Goal: Transaction & Acquisition: Purchase product/service

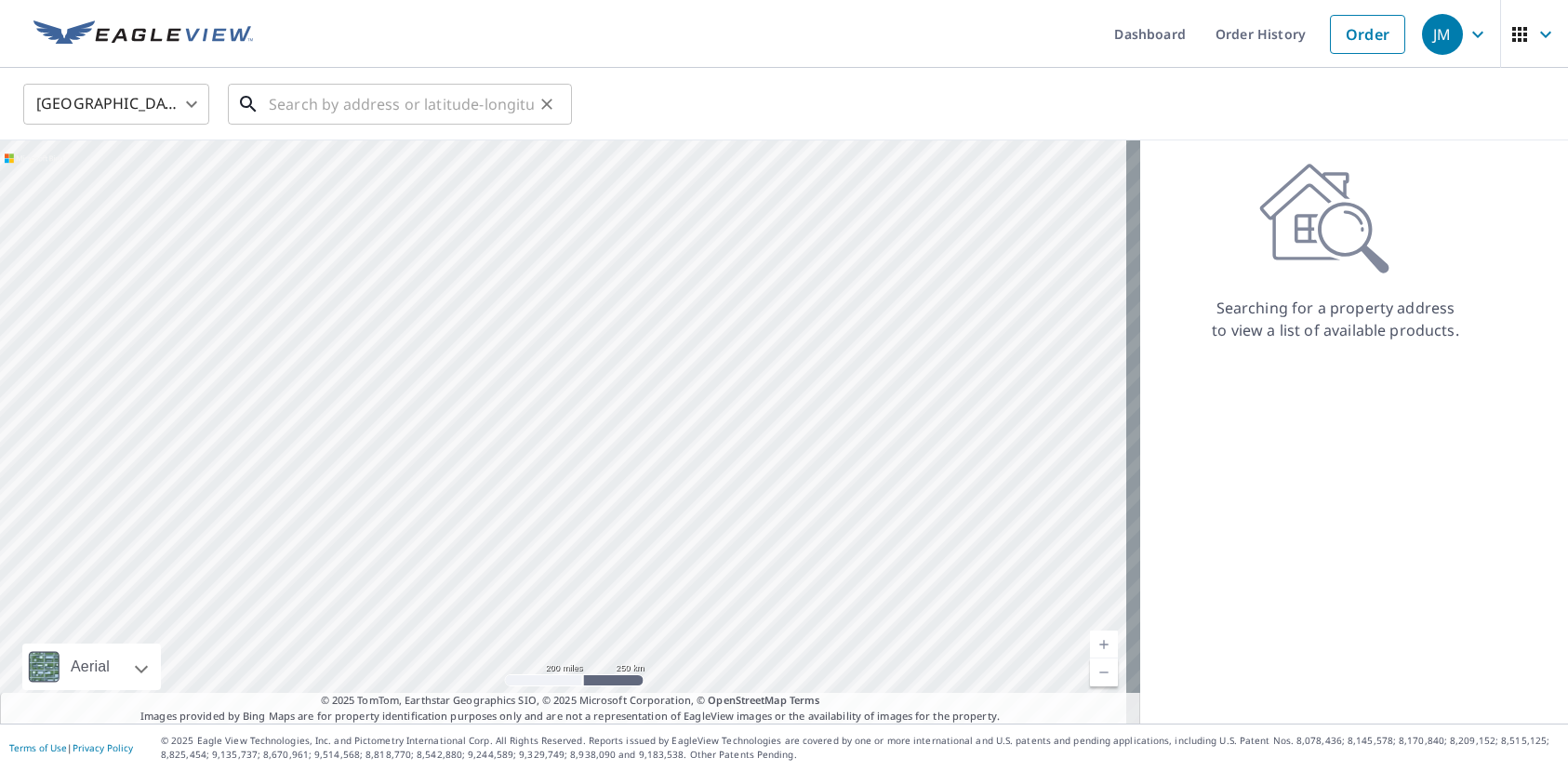
click at [391, 114] on input "text" at bounding box center [402, 103] width 265 height 52
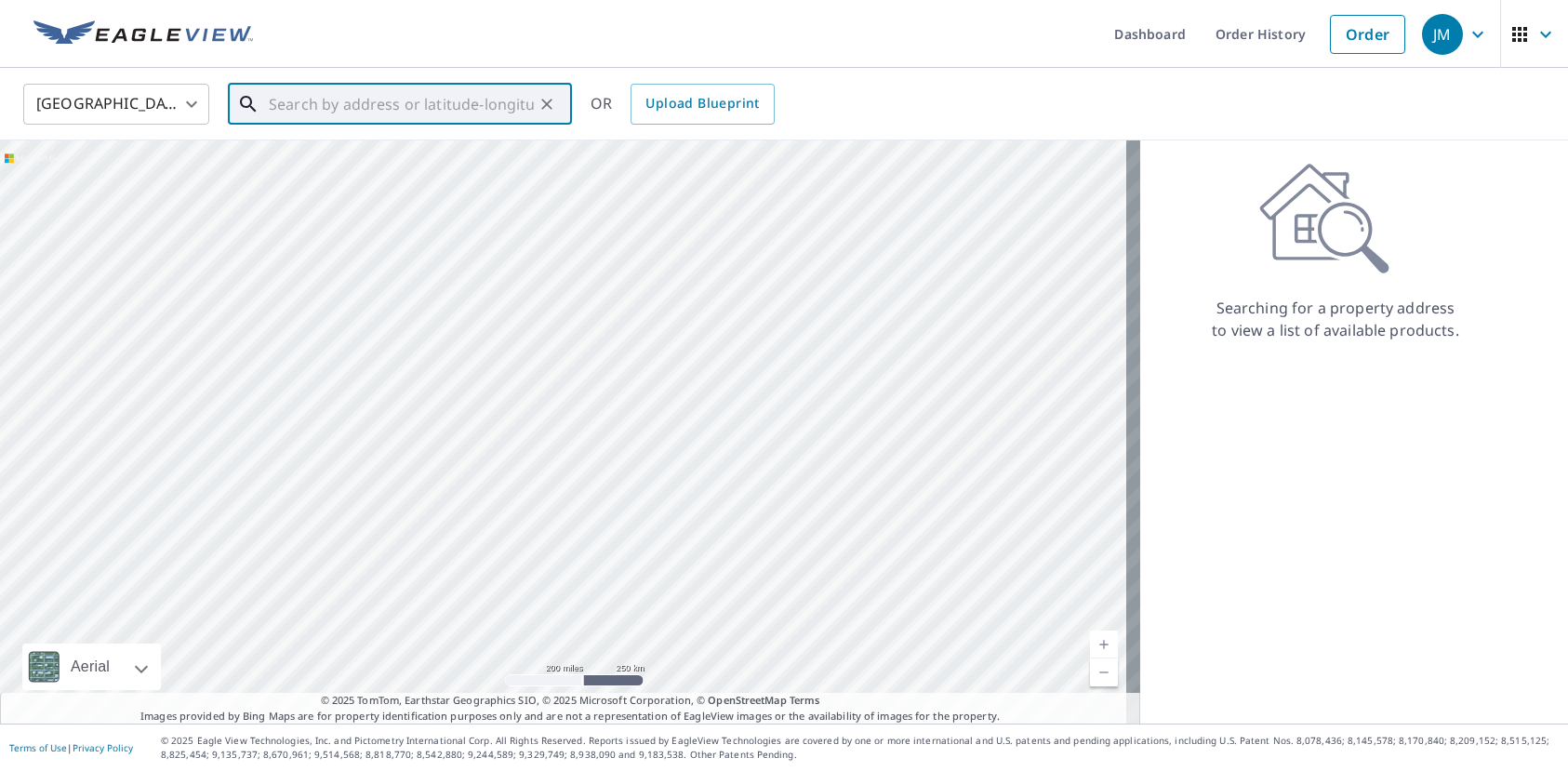
paste input "9 Par Club Cir"
click at [391, 180] on p "[GEOGRAPHIC_DATA]" at bounding box center [411, 179] width 292 height 19
type input "[STREET_ADDRESS]"
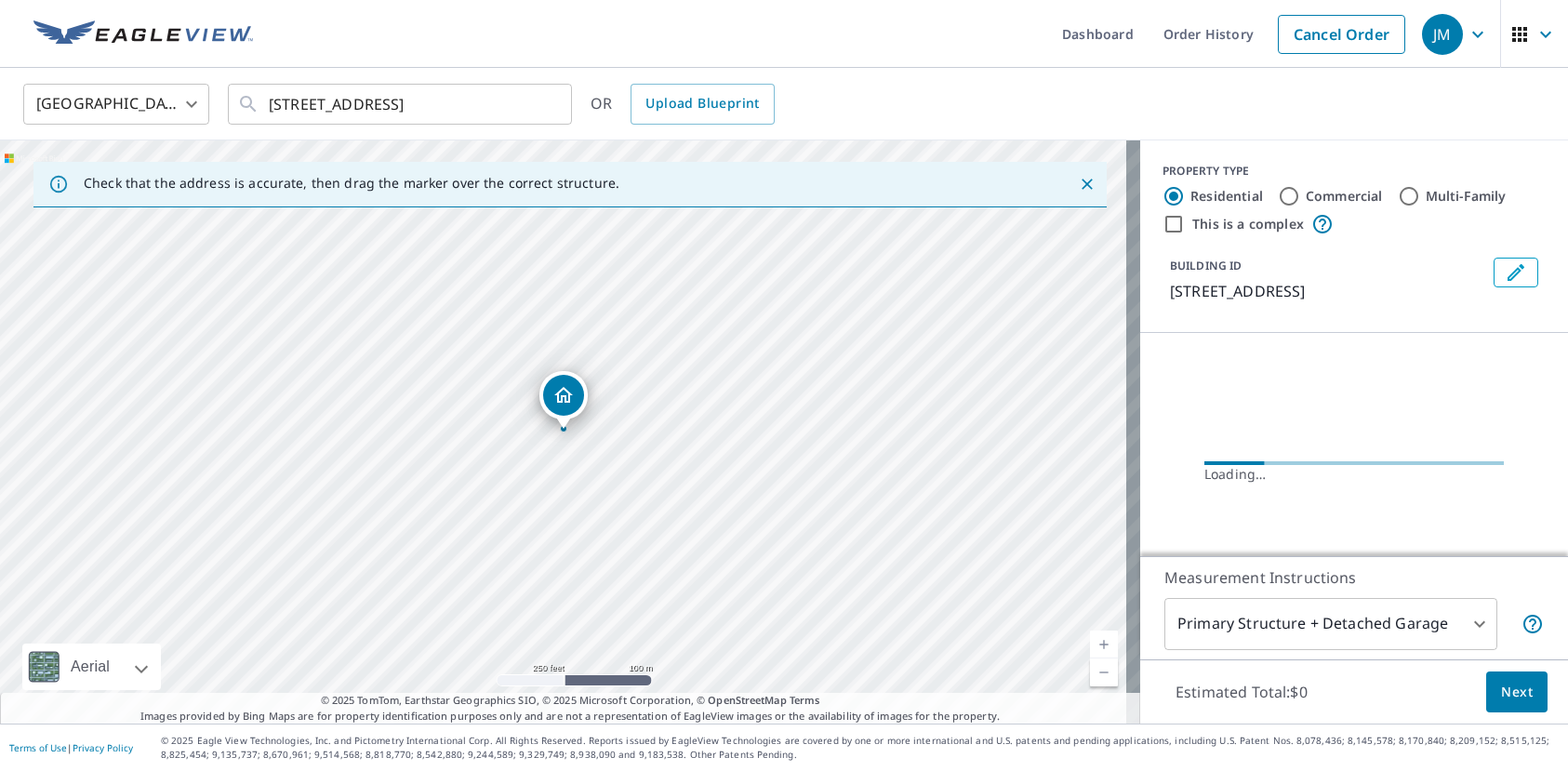
click at [571, 399] on icon "Dropped pin, building 1, Residential property, 9 Par Club Cir Boynton Beach, FL…" at bounding box center [564, 395] width 23 height 23
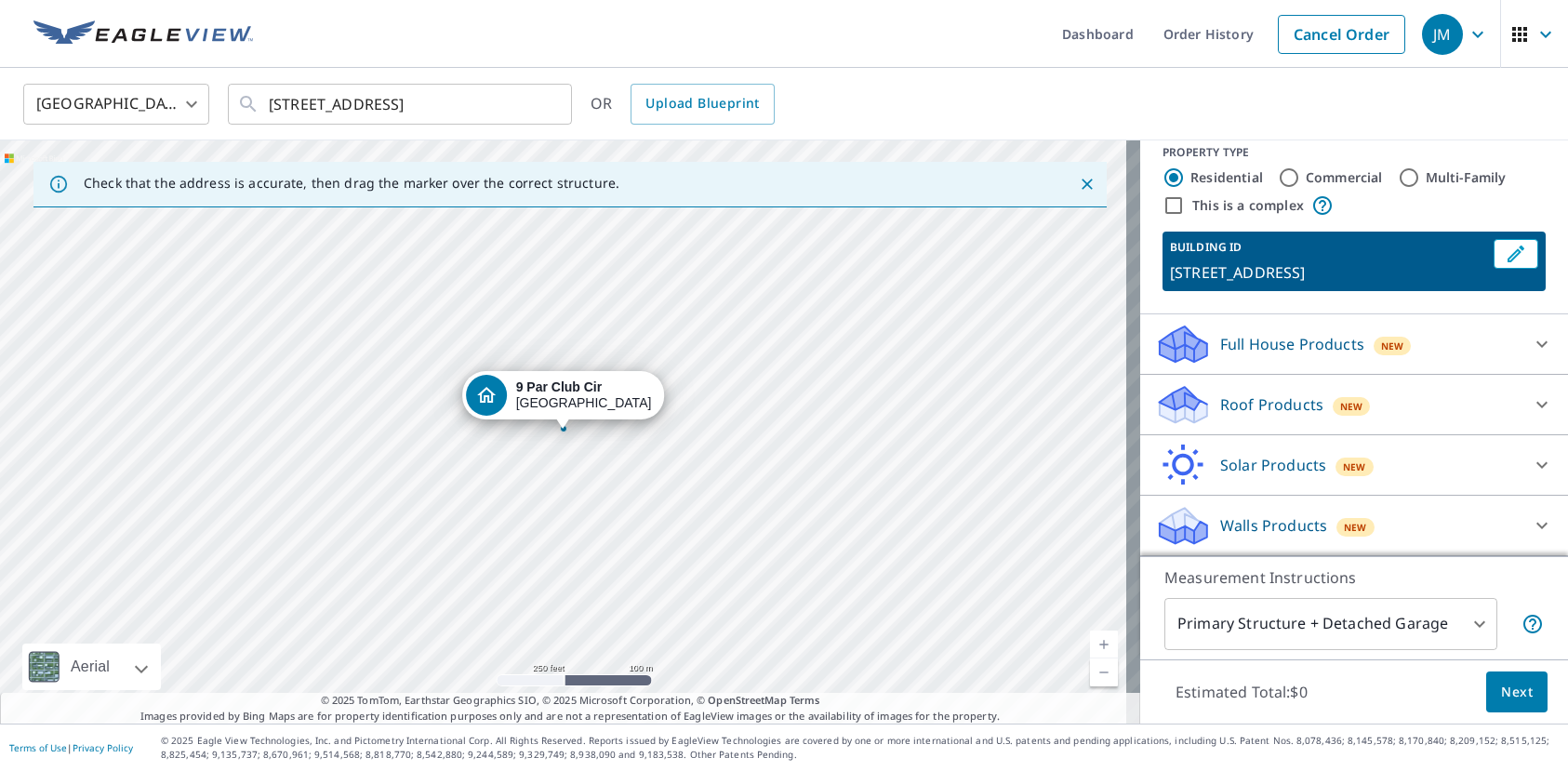
click at [1246, 404] on p "Roof Products" at bounding box center [1271, 405] width 103 height 23
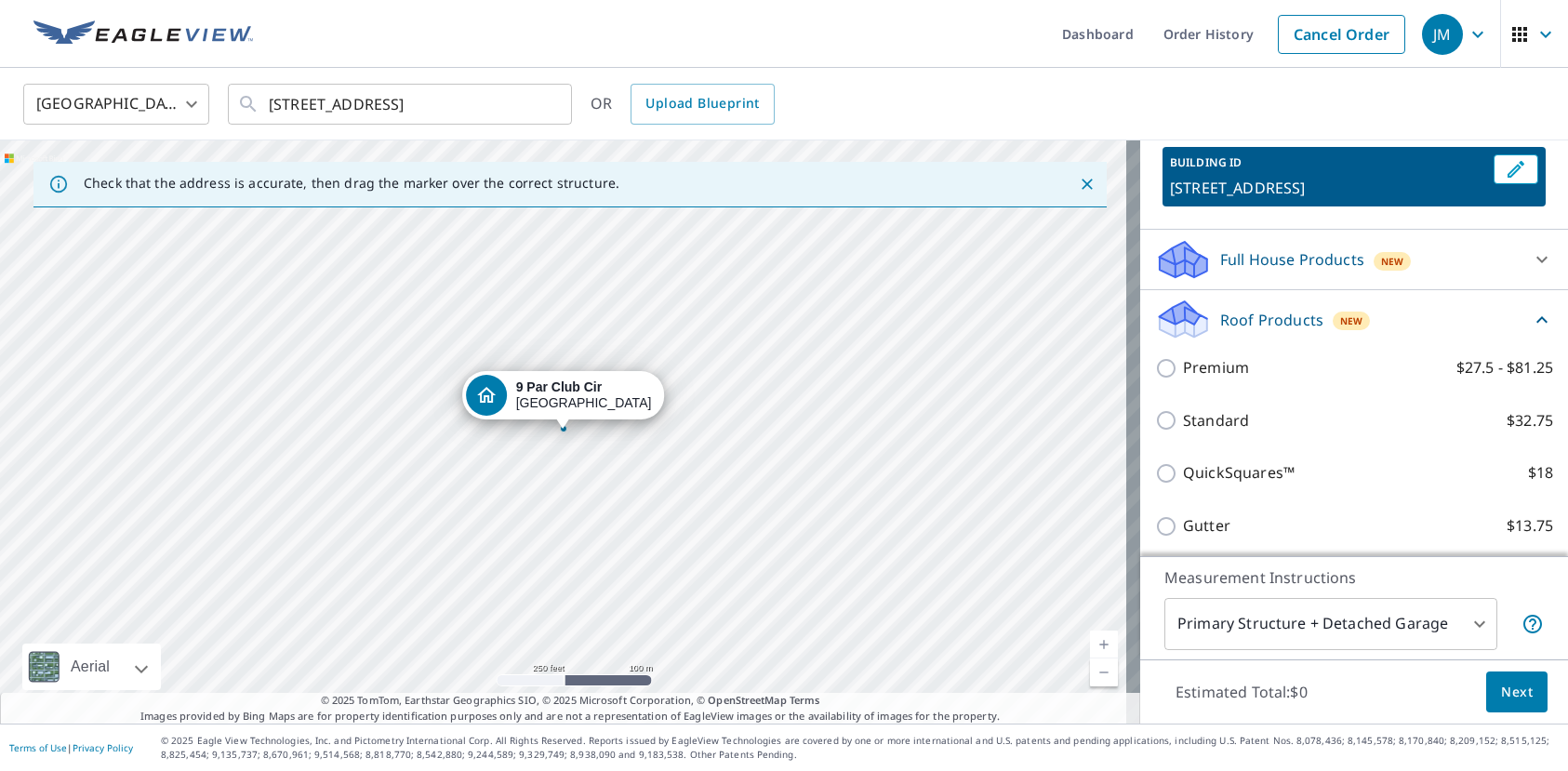
scroll to position [205, 0]
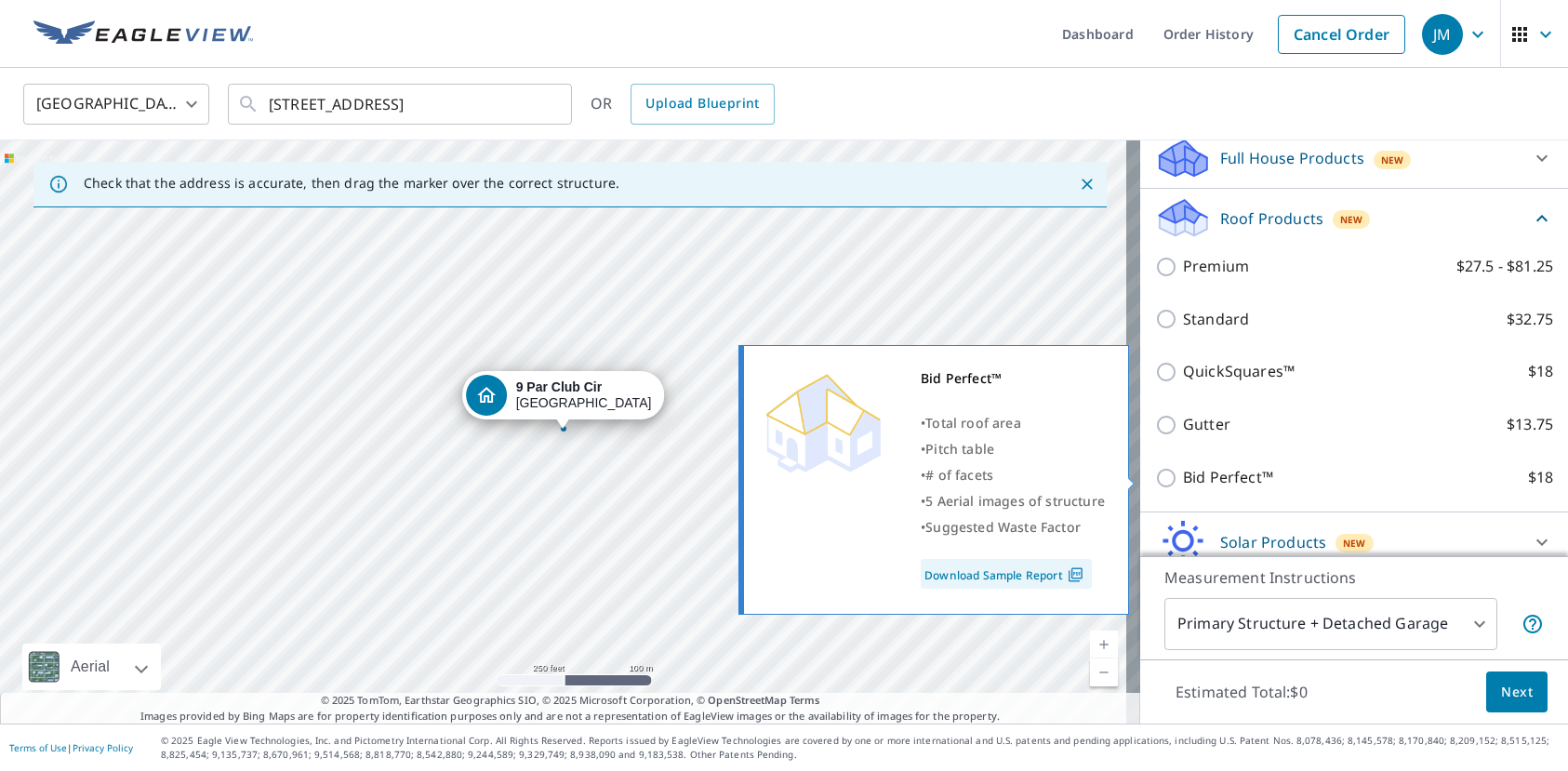
click at [1222, 469] on p "Bid Perfect™" at bounding box center [1228, 478] width 90 height 24
click at [1183, 469] on input "Bid Perfect™ $18" at bounding box center [1169, 479] width 27 height 23
checkbox input "true"
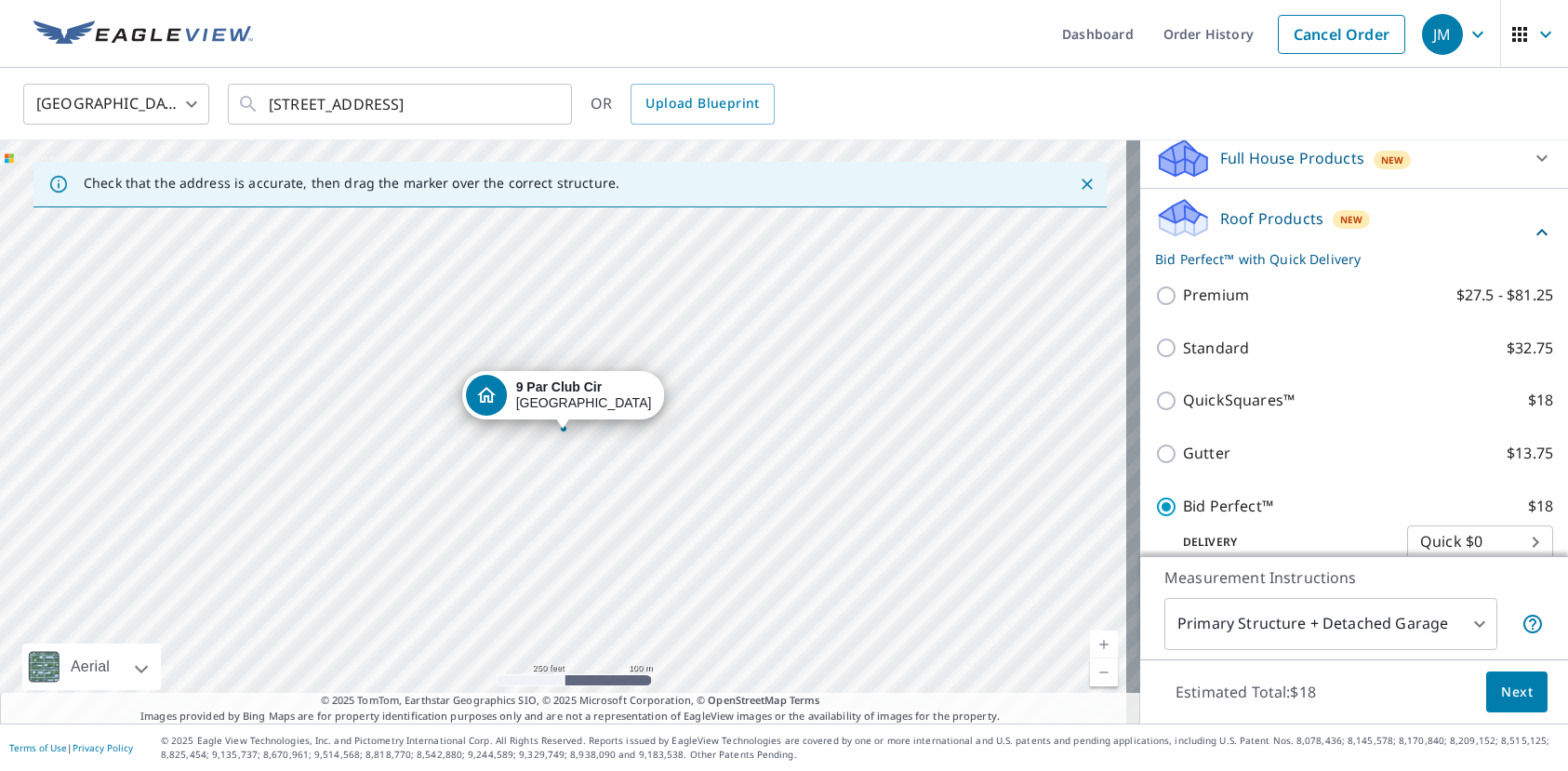
scroll to position [298, 0]
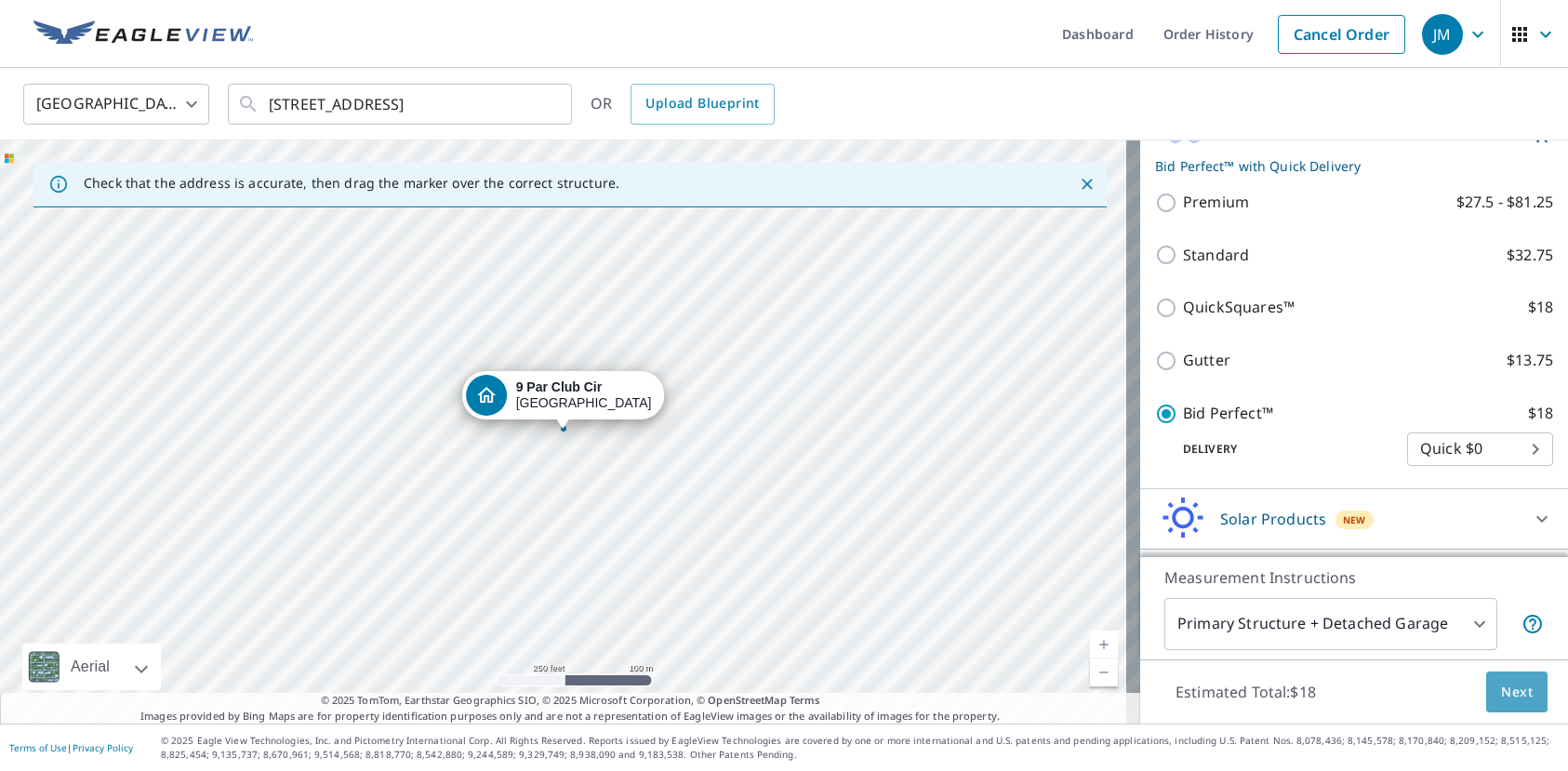
click at [1521, 698] on button "Next" at bounding box center [1517, 692] width 62 height 42
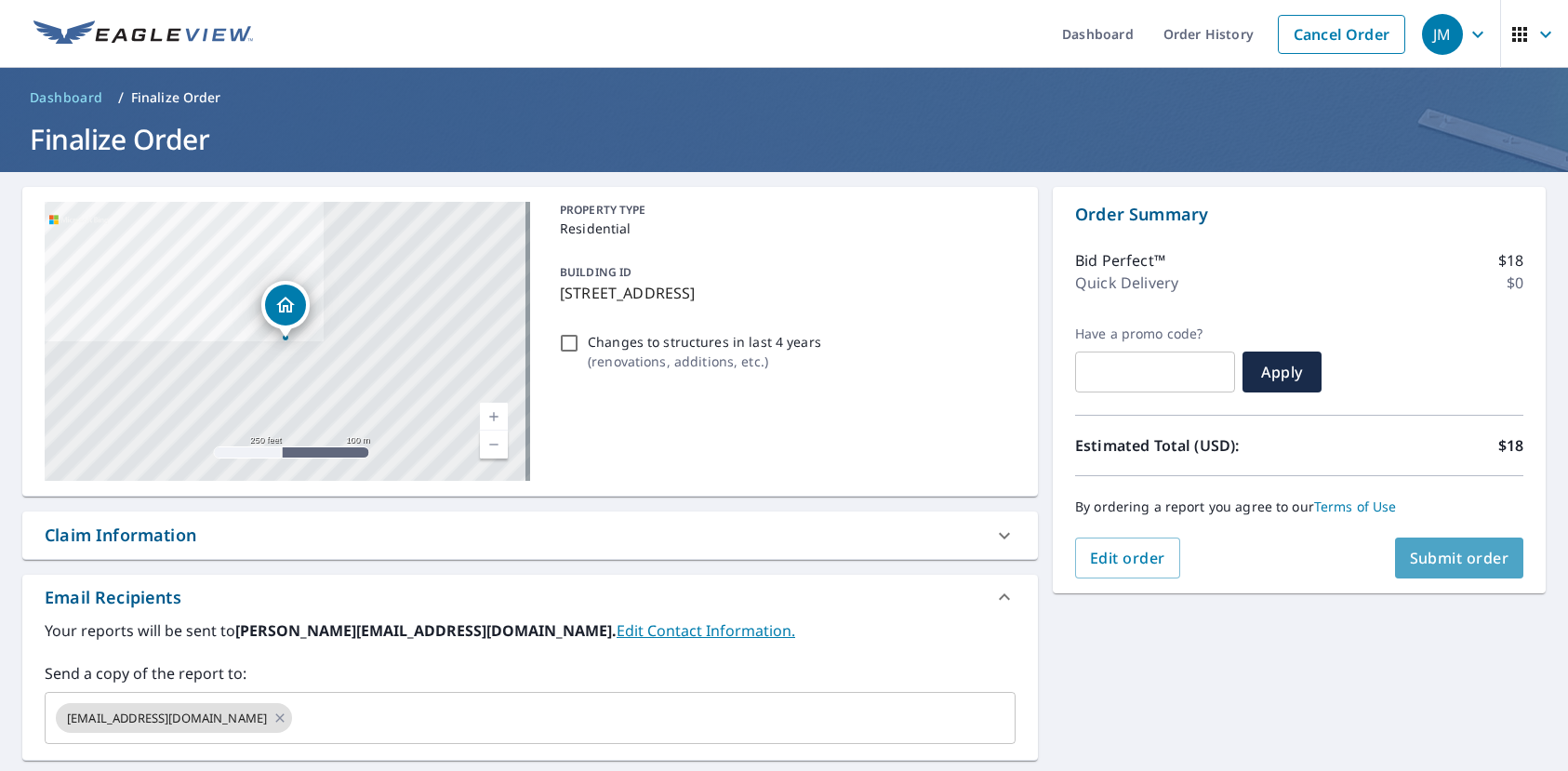
click at [1463, 550] on span "Submit order" at bounding box center [1459, 559] width 100 height 21
